Goal: Find specific page/section: Find specific page/section

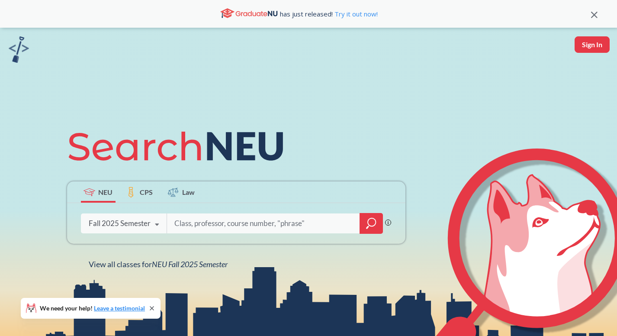
click at [165, 223] on div "Fall 2025 Semester Fall 2025 Semester Summer 2 2025 Semester Summer Full 2025 S…" at bounding box center [124, 223] width 86 height 22
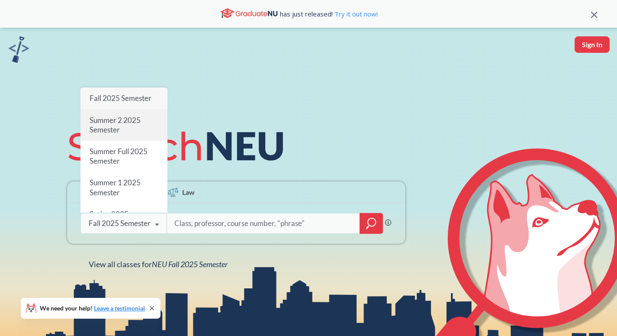
click at [131, 120] on span "Summer 2 2025 Semester" at bounding box center [114, 124] width 51 height 19
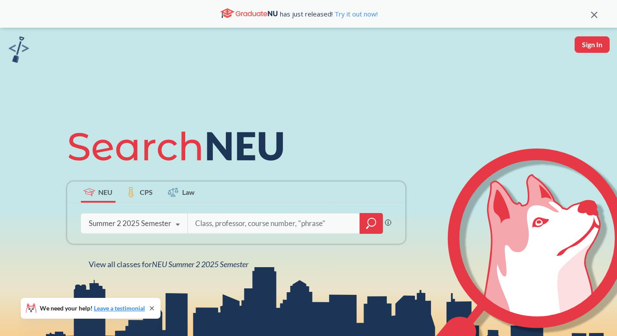
click at [239, 225] on input "search" at bounding box center [273, 223] width 159 height 18
type input "artg"
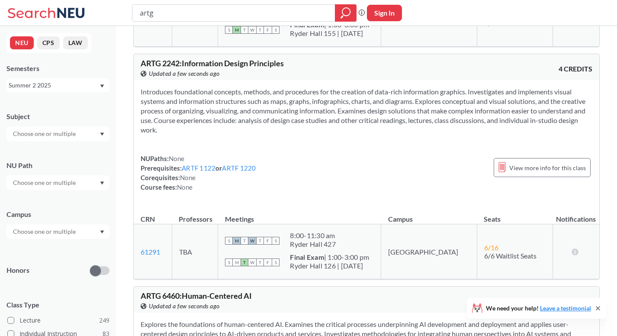
scroll to position [176, 0]
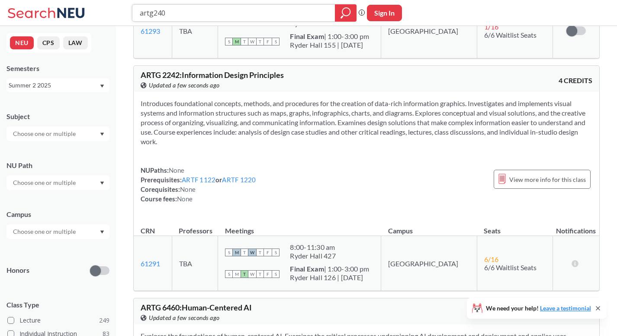
type input "artg2400"
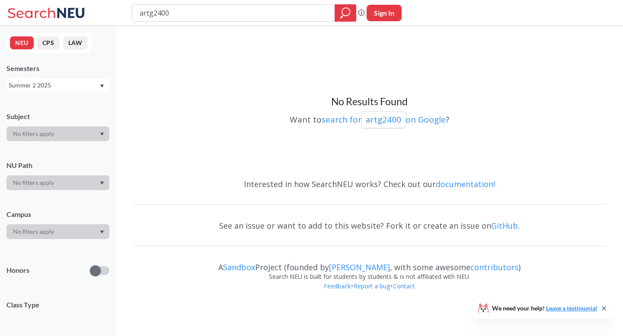
click at [153, 12] on input "artg2400" at bounding box center [234, 13] width 190 height 15
type input "artg 2400"
click at [94, 81] on div "Summer 2 2025" at bounding box center [54, 85] width 90 height 10
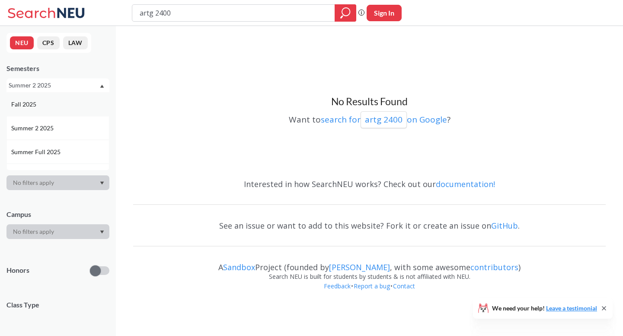
click at [86, 101] on div "Fall 2025" at bounding box center [60, 104] width 98 height 10
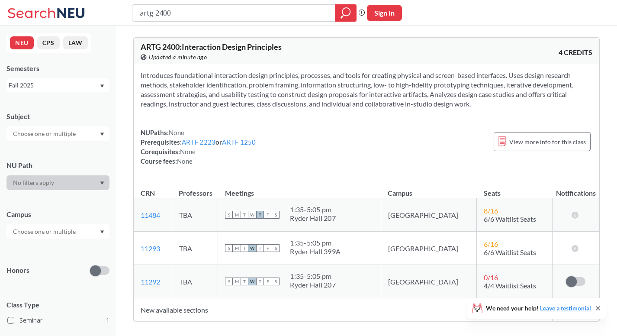
scroll to position [2, 0]
